Goal: Task Accomplishment & Management: Manage account settings

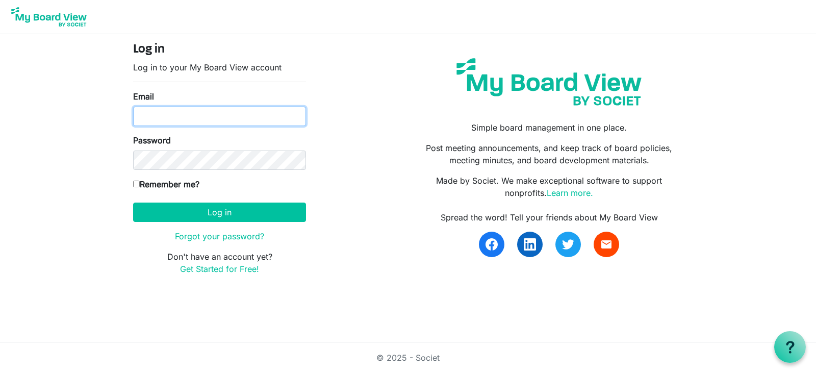
click at [239, 116] on input "Email" at bounding box center [219, 116] width 173 height 19
type input "[PERSON_NAME][EMAIL_ADDRESS][DOMAIN_NAME]"
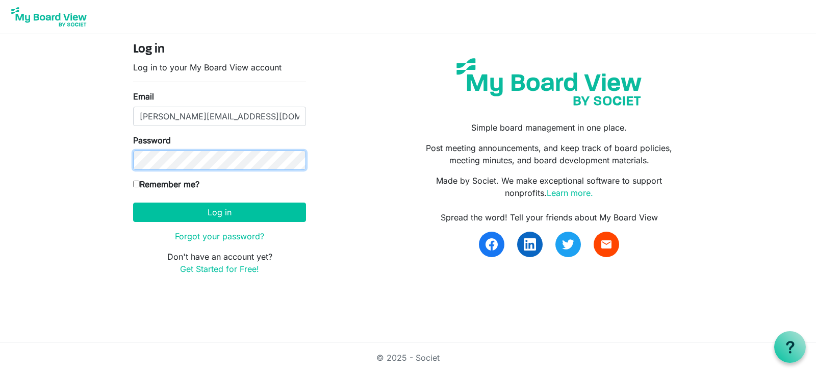
click at [133, 202] on button "Log in" at bounding box center [219, 211] width 173 height 19
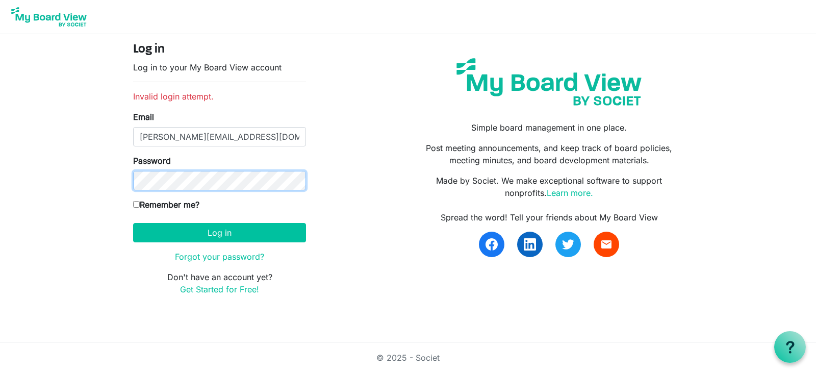
click at [133, 223] on button "Log in" at bounding box center [219, 232] width 173 height 19
click at [229, 256] on link "Forgot your password?" at bounding box center [219, 256] width 89 height 10
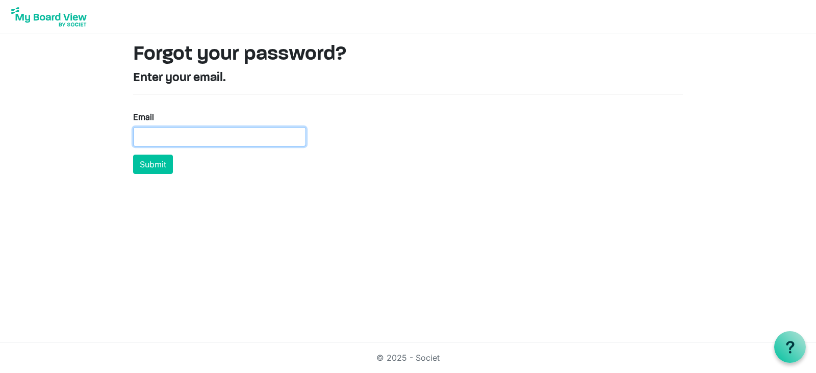
click at [171, 138] on input "Email" at bounding box center [219, 136] width 173 height 19
type input "[PERSON_NAME][EMAIL_ADDRESS][DOMAIN_NAME]"
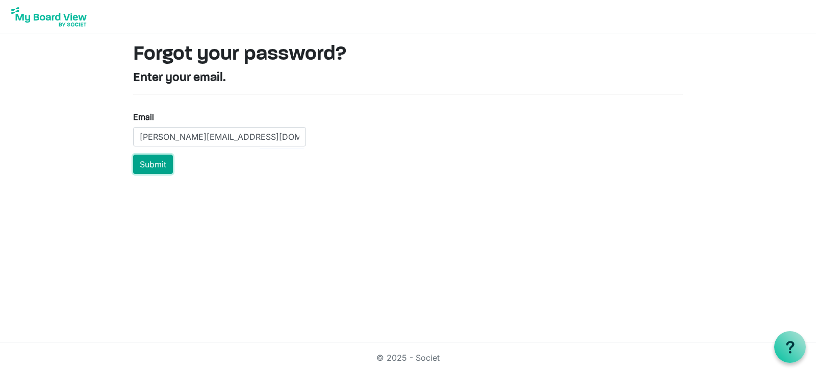
click at [136, 161] on button "Submit" at bounding box center [153, 163] width 40 height 19
